Goal: Navigation & Orientation: Find specific page/section

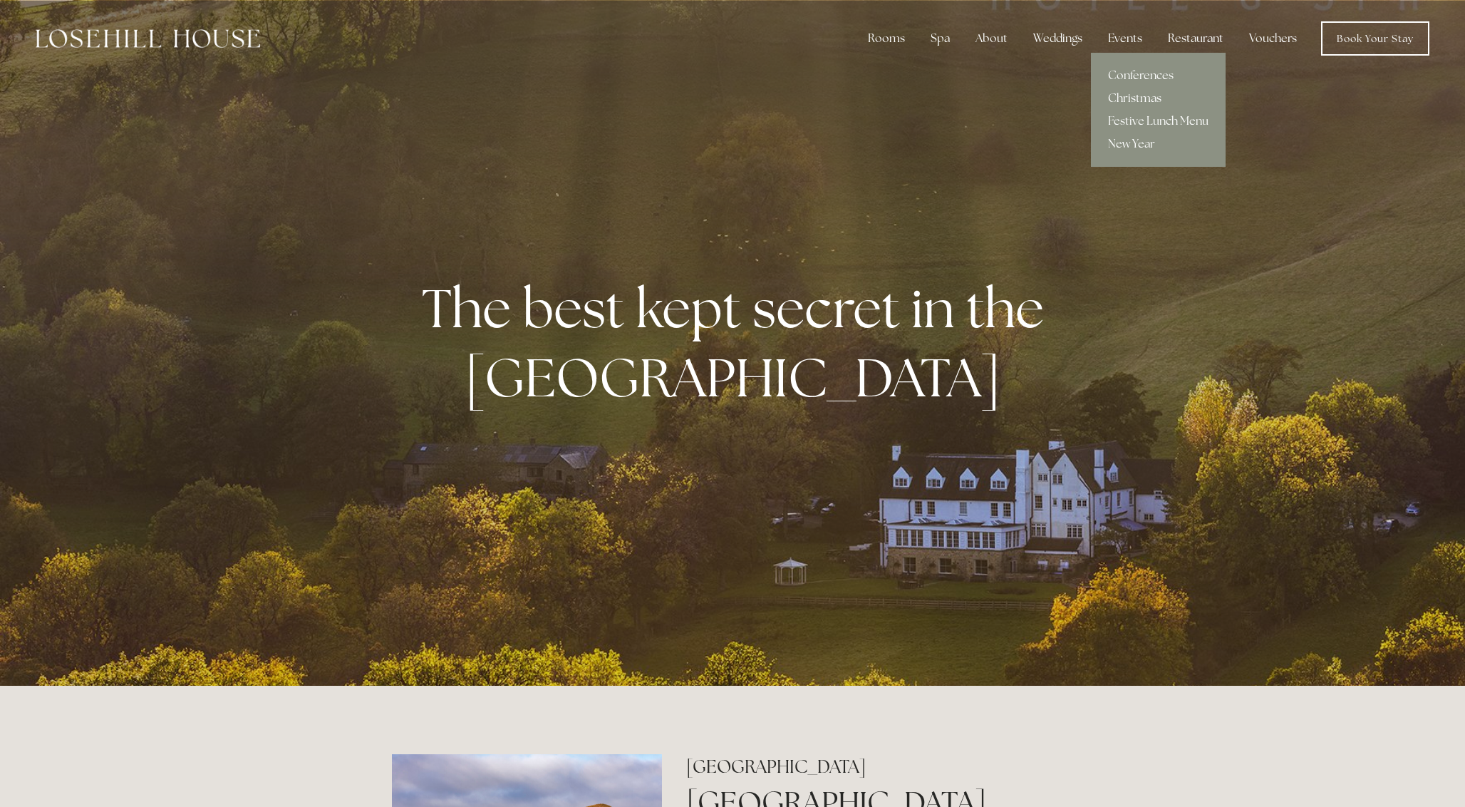
click at [1136, 102] on link "Christmas" at bounding box center [1158, 98] width 135 height 23
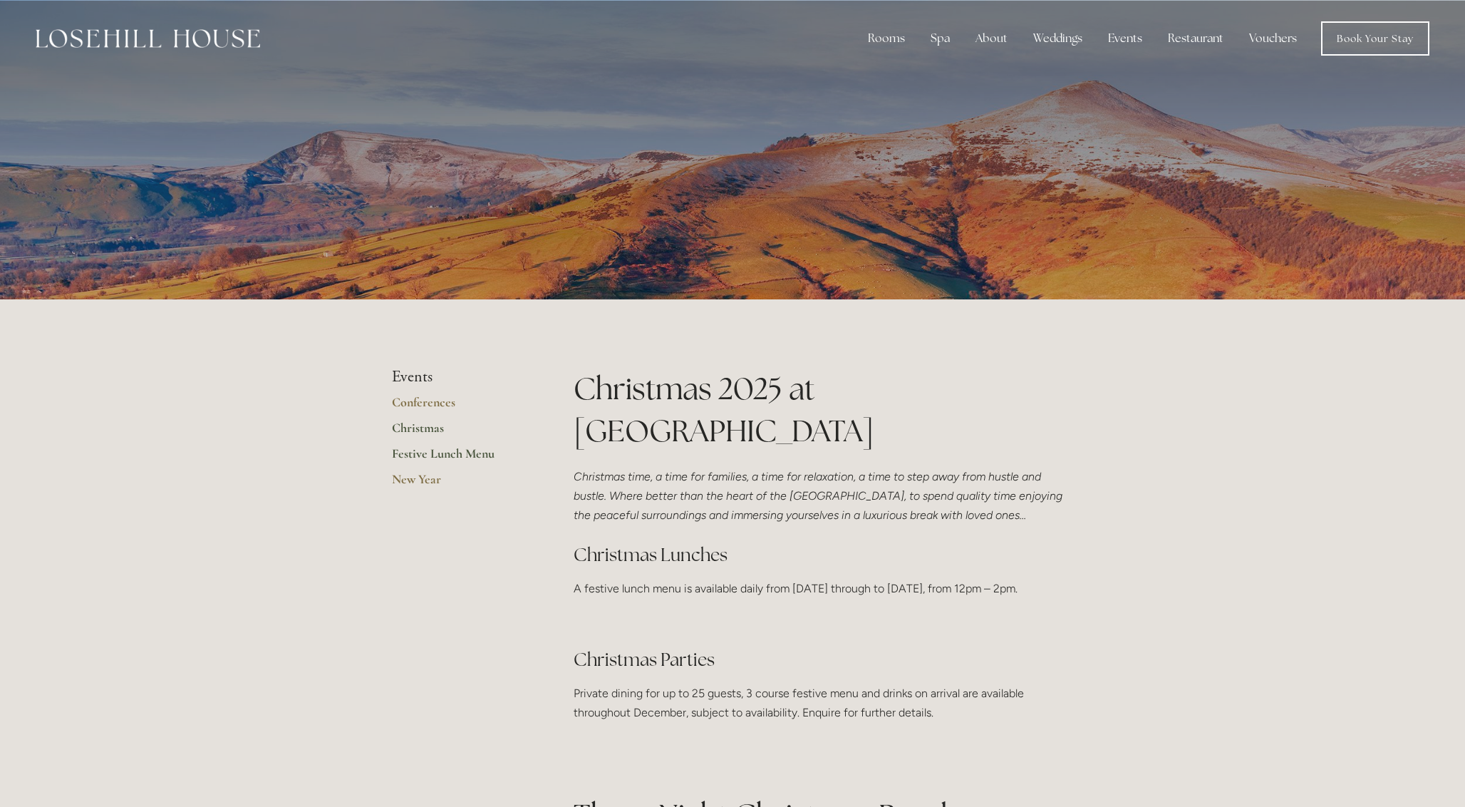
click at [435, 453] on link "Festive Lunch Menu" at bounding box center [460, 458] width 136 height 26
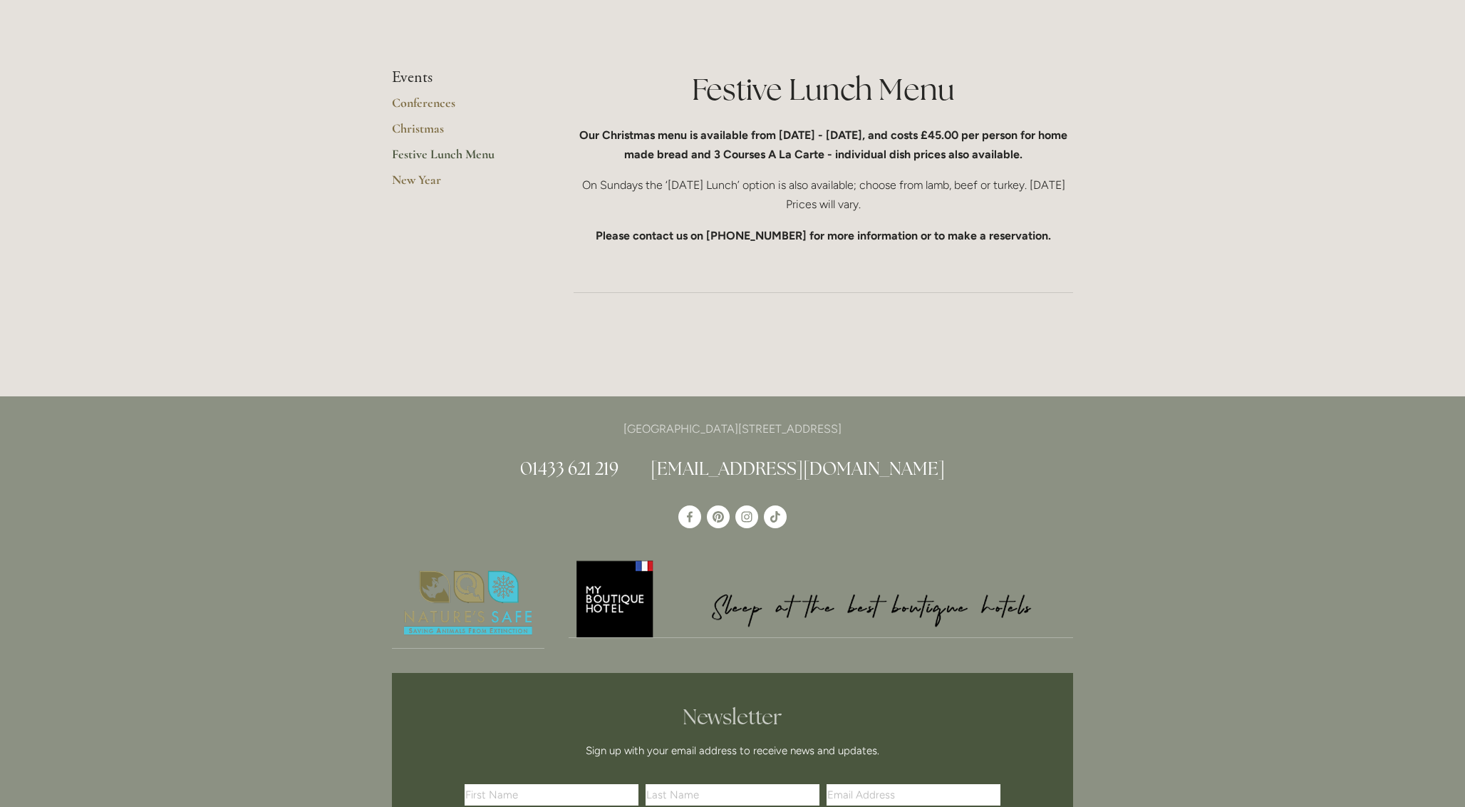
scroll to position [299, 0]
click at [429, 133] on link "Christmas" at bounding box center [460, 134] width 136 height 26
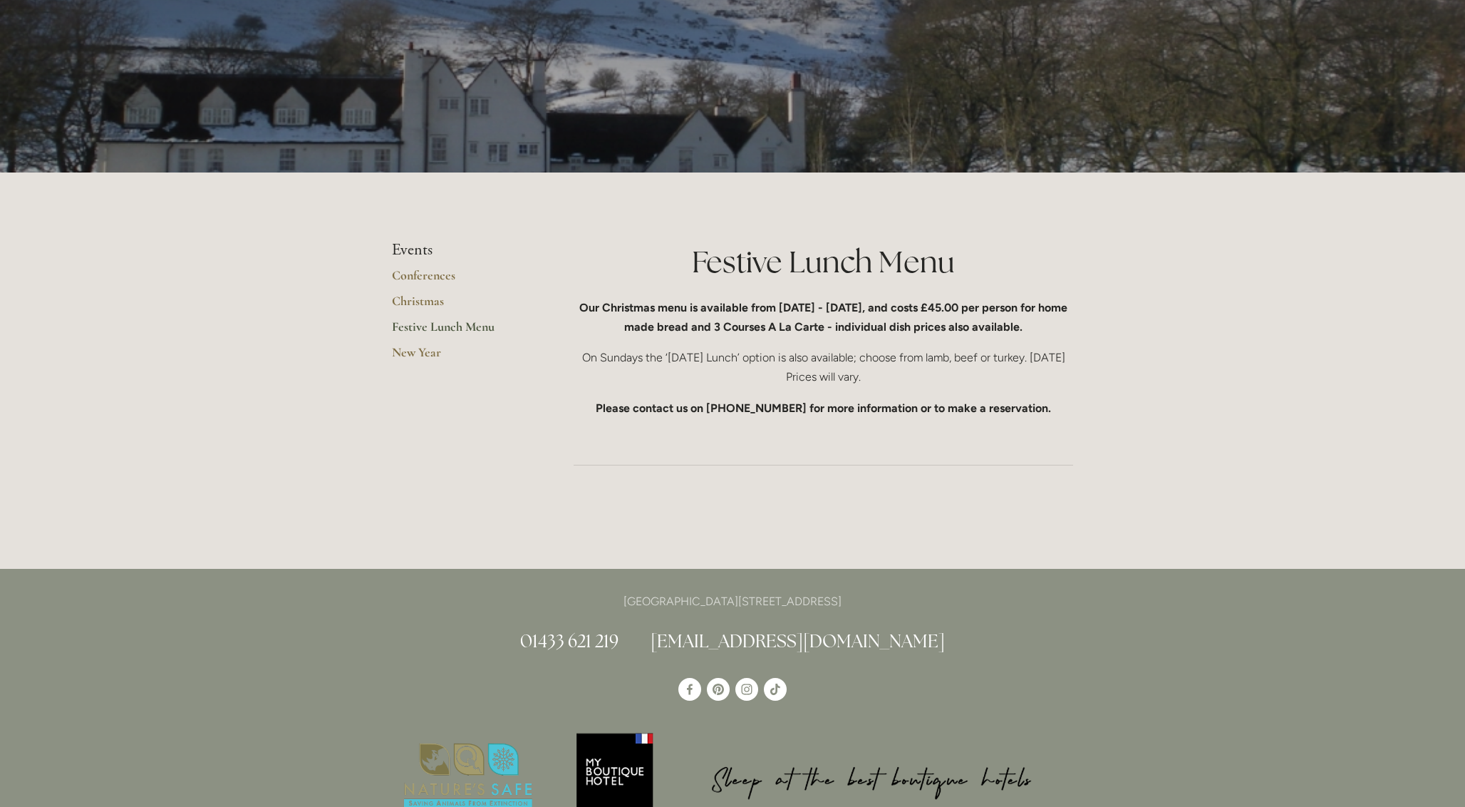
scroll to position [0, 0]
